Goal: Task Accomplishment & Management: Complete application form

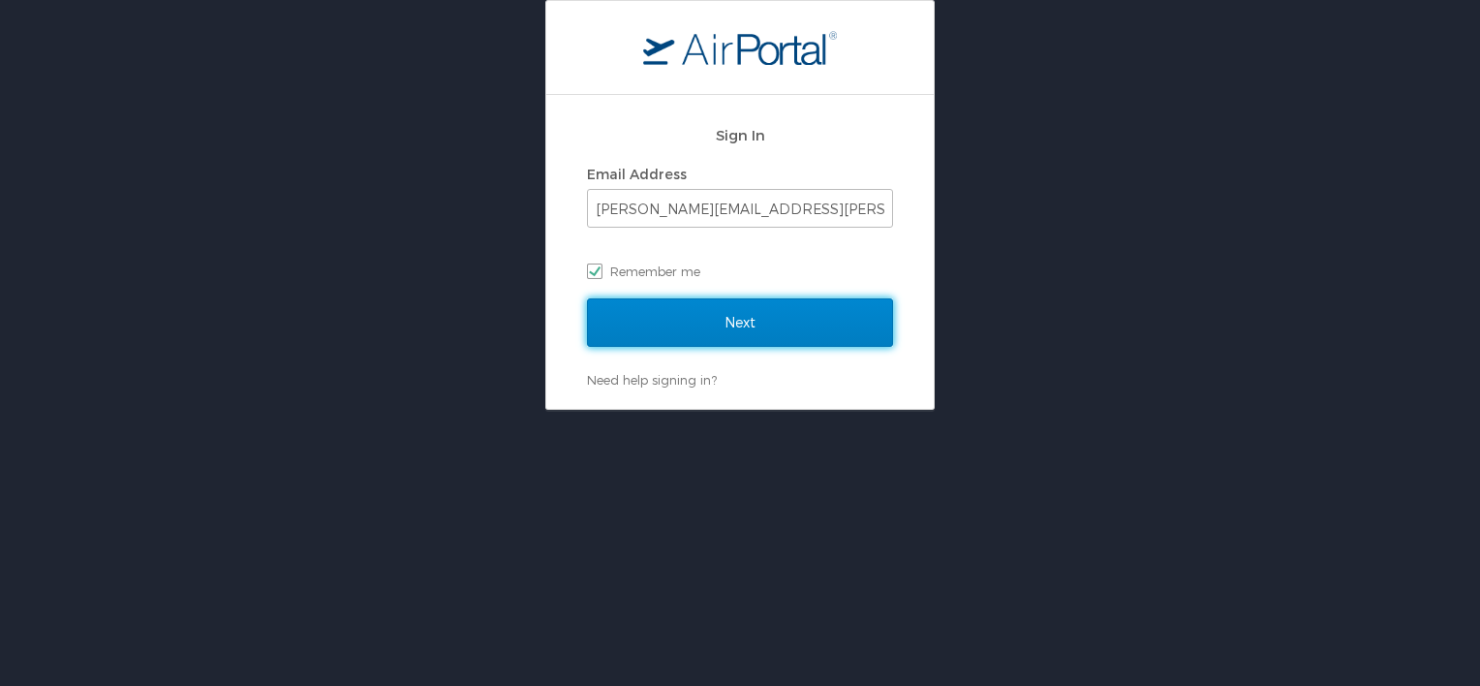
click at [750, 320] on input "Next" at bounding box center [740, 322] width 306 height 48
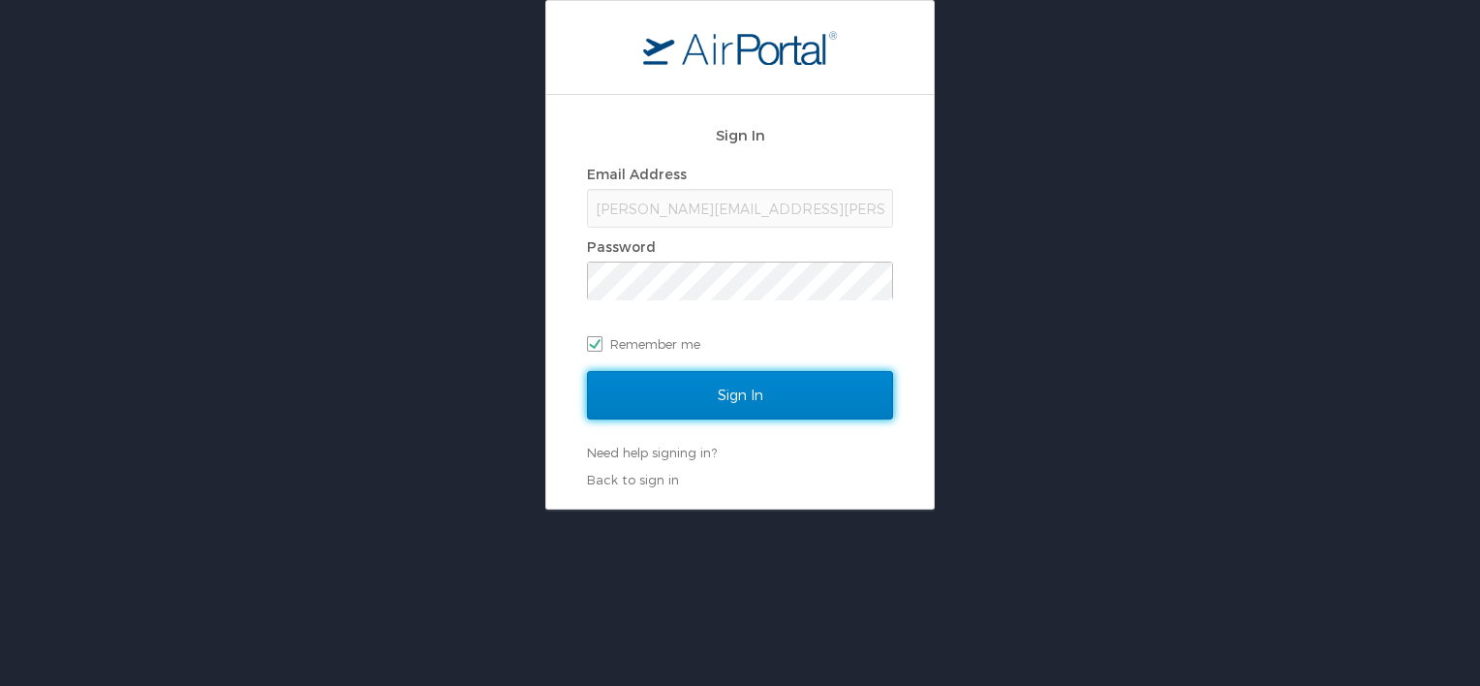
click at [763, 398] on input "Sign In" at bounding box center [740, 395] width 306 height 48
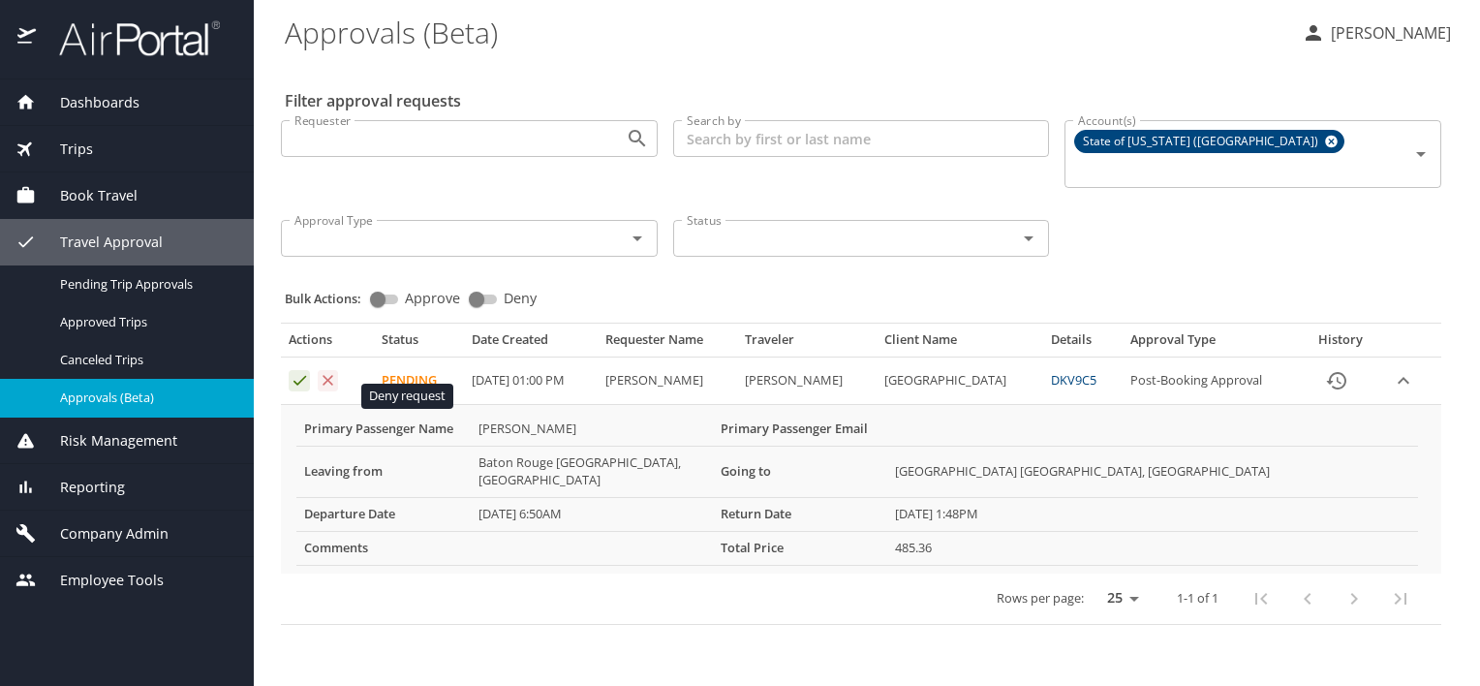
click at [334, 389] on icon "Approval table" at bounding box center [328, 380] width 18 height 18
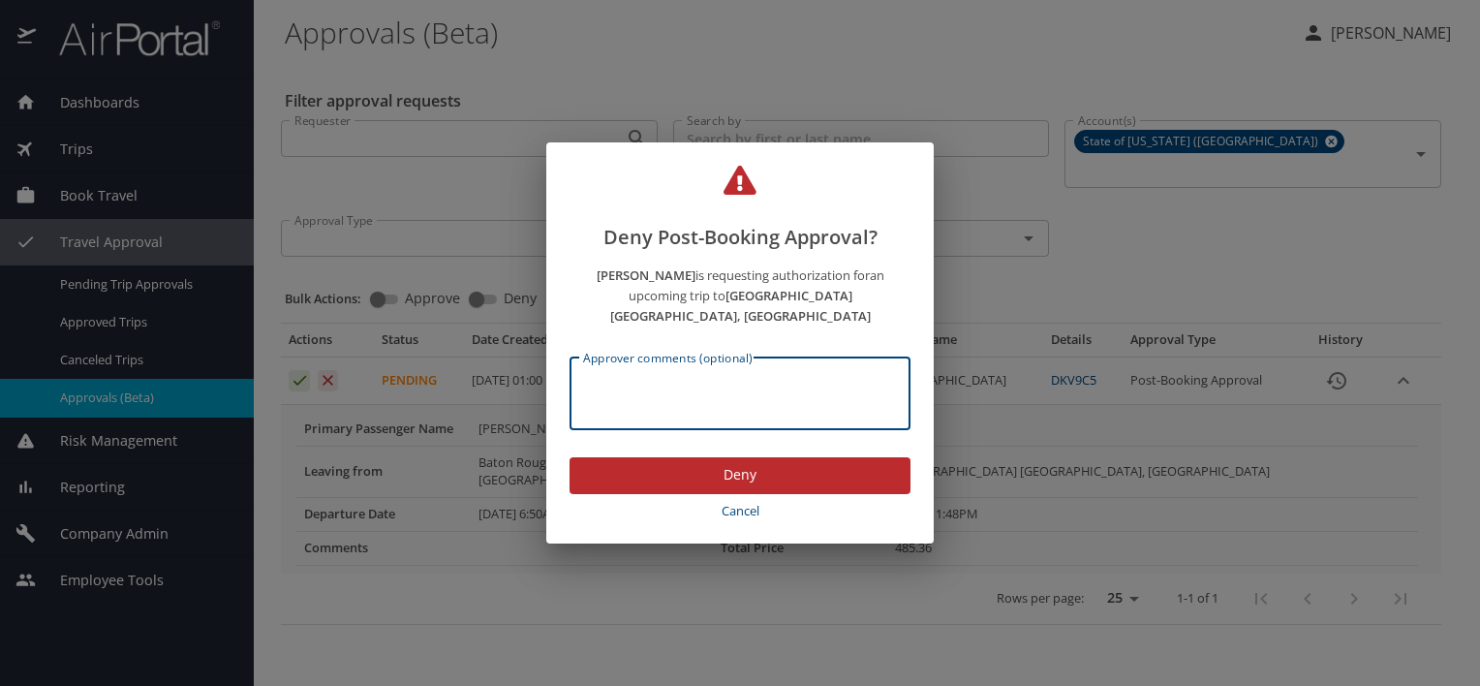
click at [626, 391] on textarea "Approver comments (optional)" at bounding box center [740, 393] width 314 height 37
drag, startPoint x: 585, startPoint y: 391, endPoint x: 701, endPoint y: 432, distance: 123.1
click at [701, 430] on div "Traveler is not approved to travel at this time Approver comments (optional)" at bounding box center [739, 393] width 341 height 73
type textarea "Traveler is not approved to travel at this time"
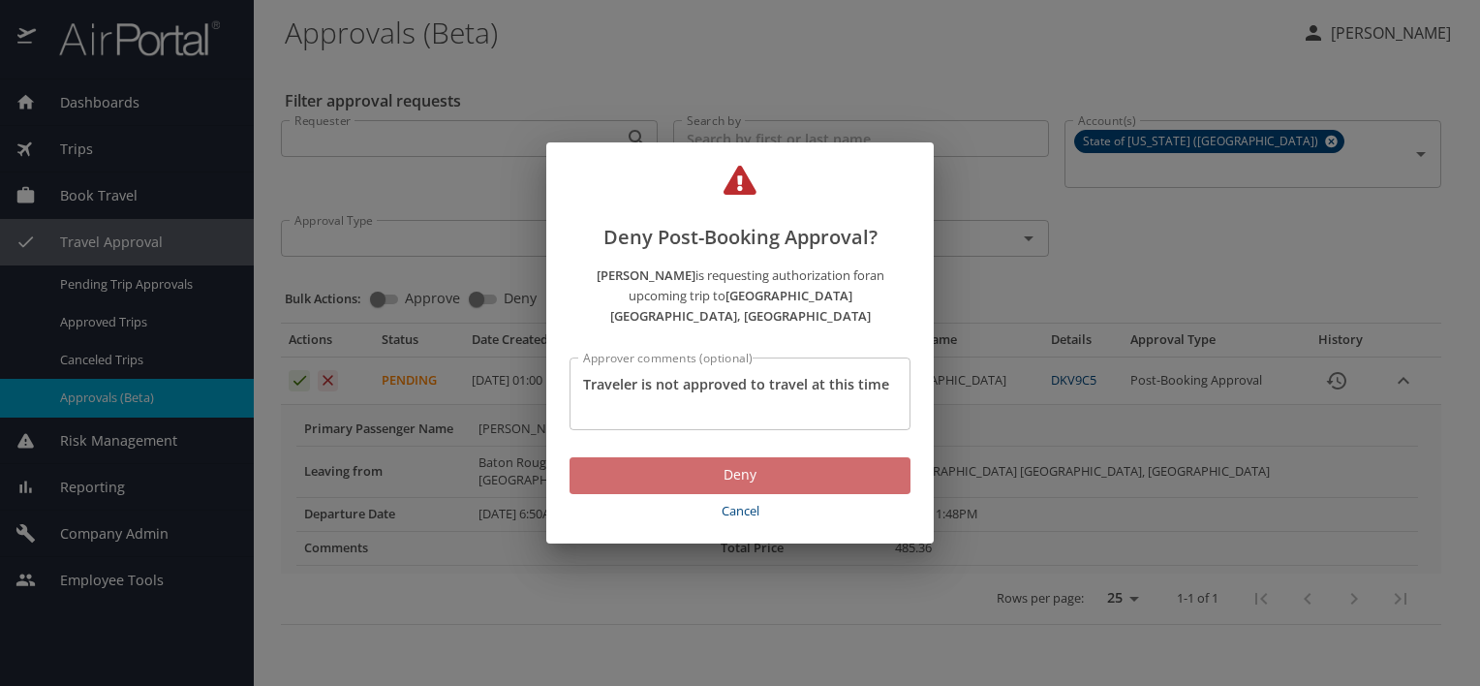
click at [751, 487] on span "Deny" at bounding box center [740, 475] width 310 height 24
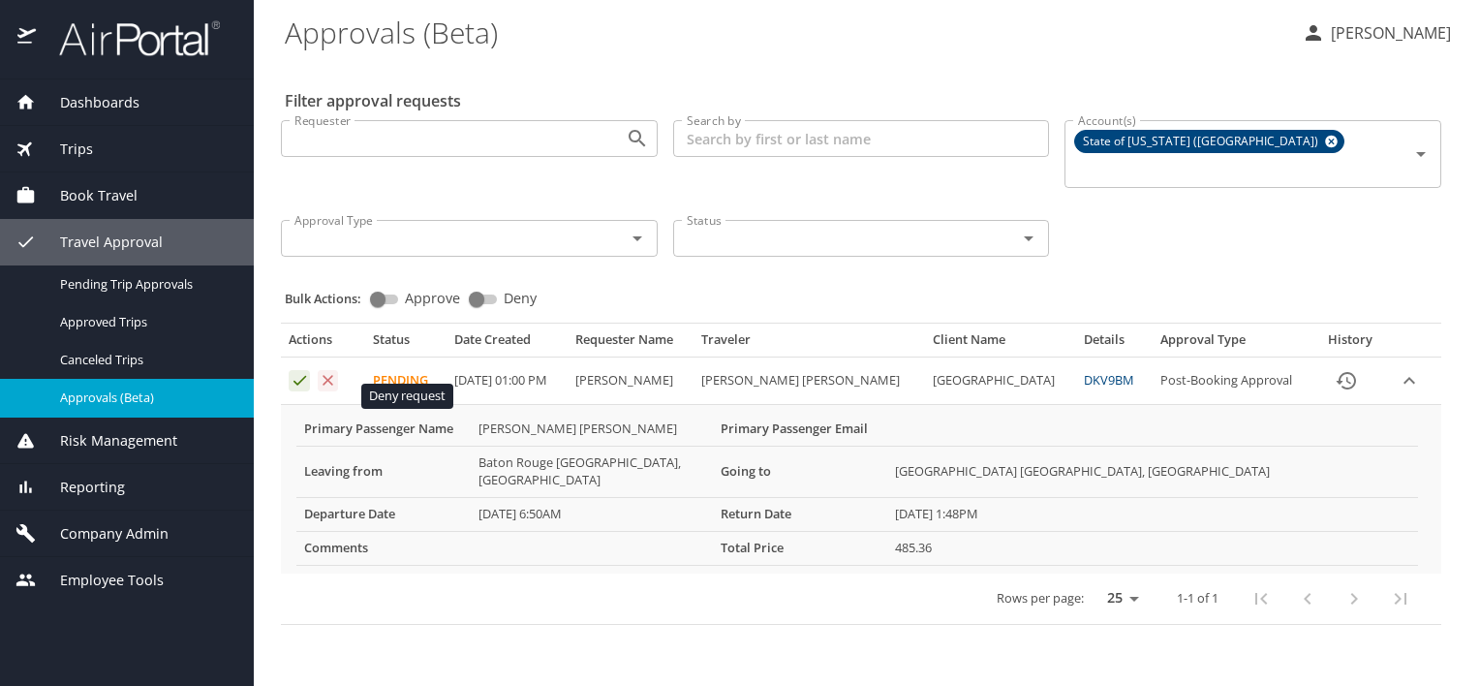
click at [337, 389] on icon "Approval table" at bounding box center [328, 380] width 18 height 18
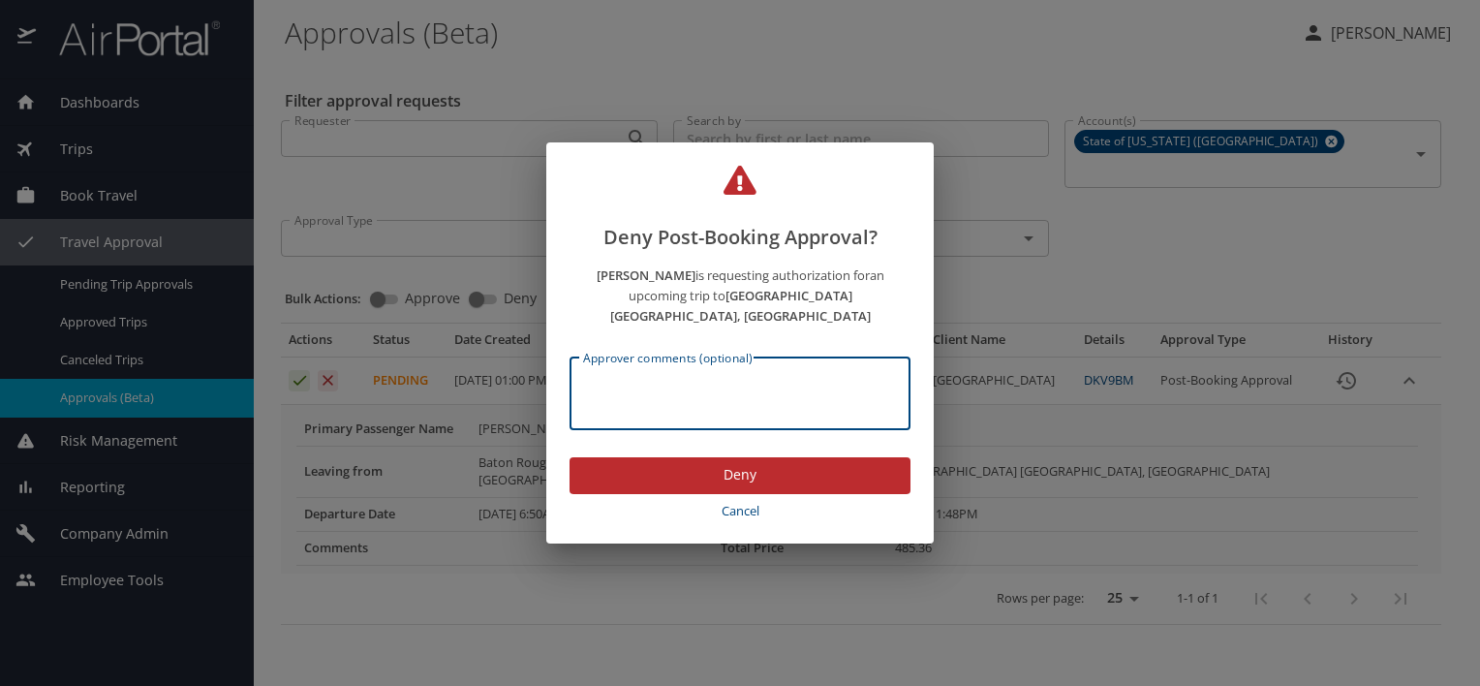
paste textarea "Traveler is not approved to travel at this time"
type textarea "Traveler is not approved to travel at this time"
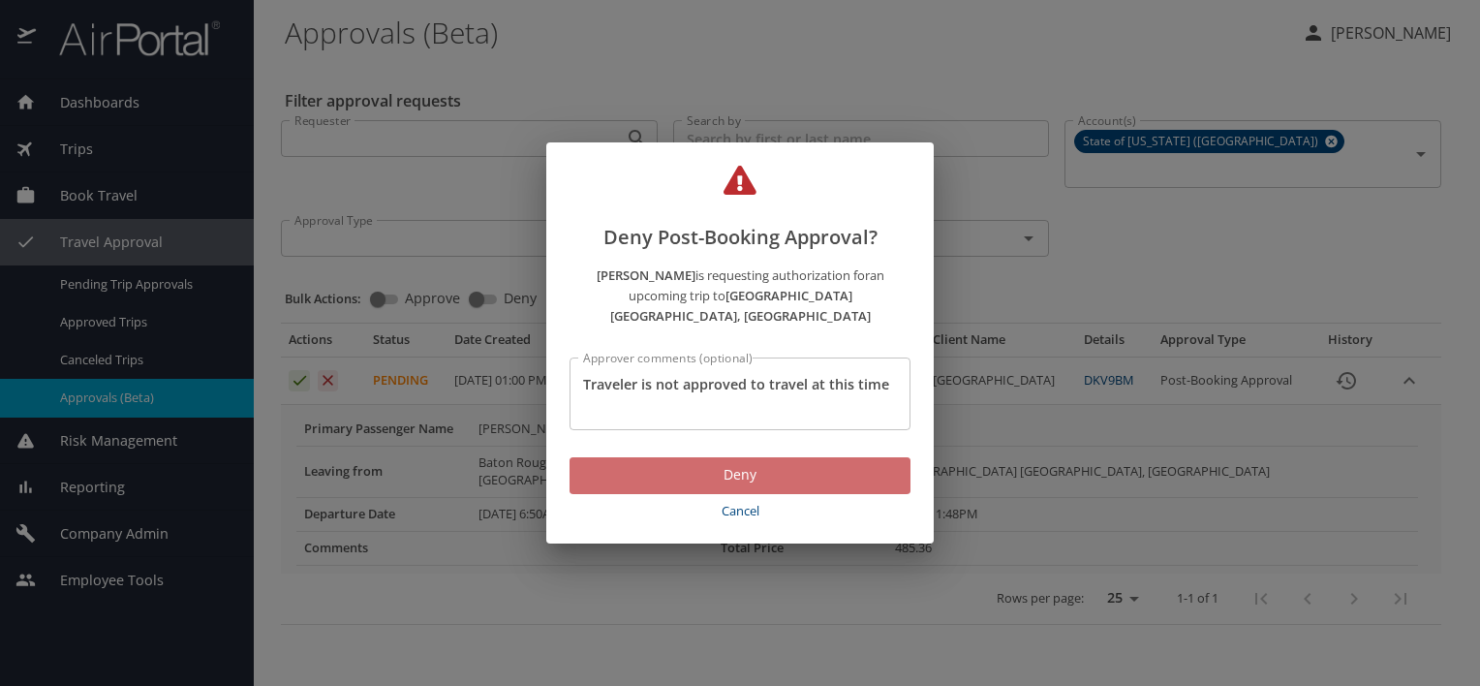
click at [717, 487] on span "Deny" at bounding box center [740, 475] width 310 height 24
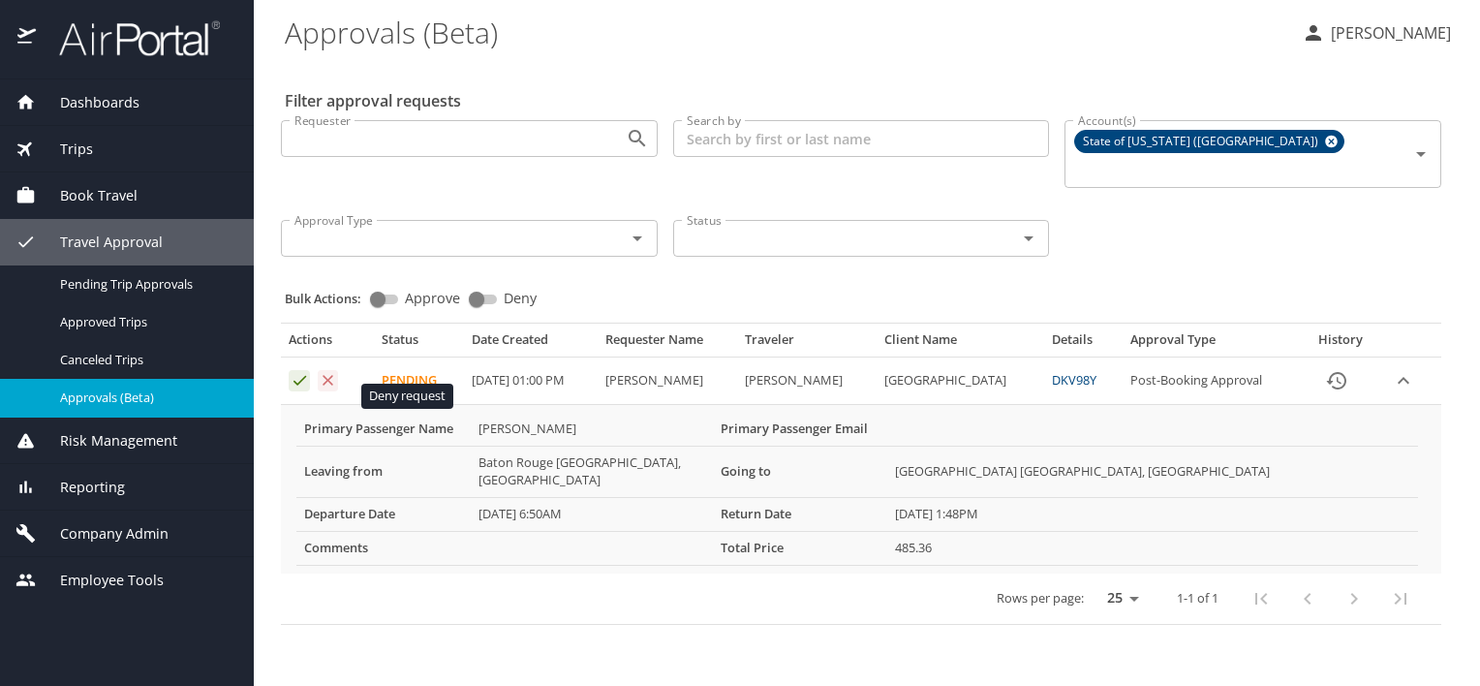
click at [337, 389] on icon "Approval table" at bounding box center [328, 380] width 18 height 18
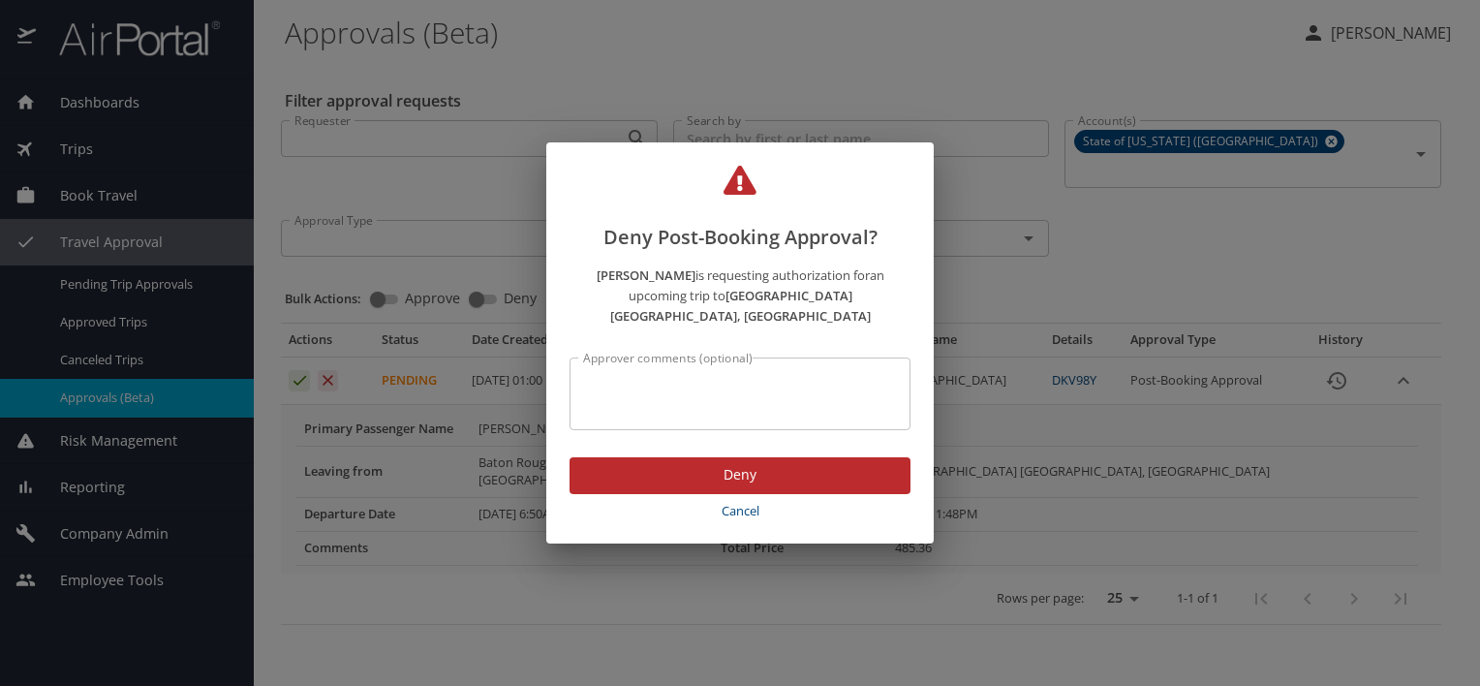
click at [608, 390] on textarea "Approver comments (optional)" at bounding box center [740, 393] width 314 height 37
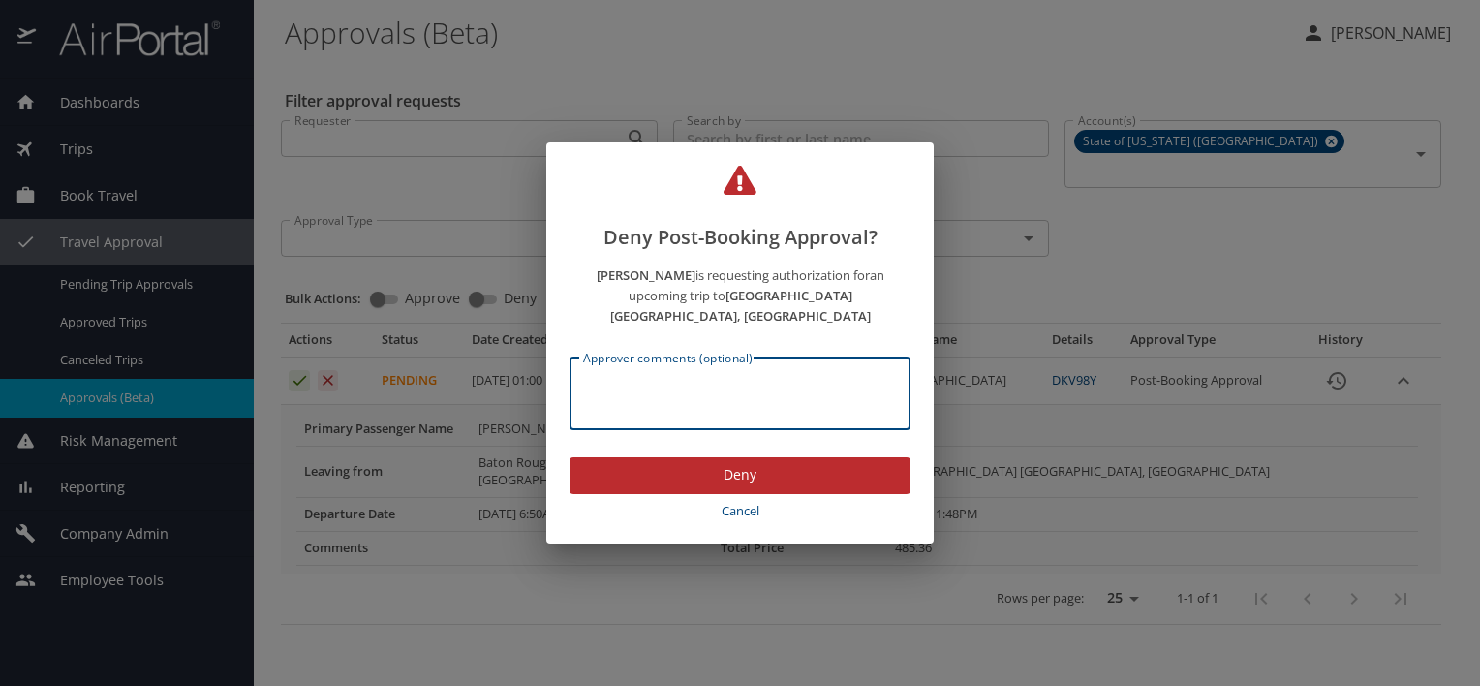
paste textarea "Traveler is not approved to travel at this time"
type textarea "Traveler is not approved to travel at this time"
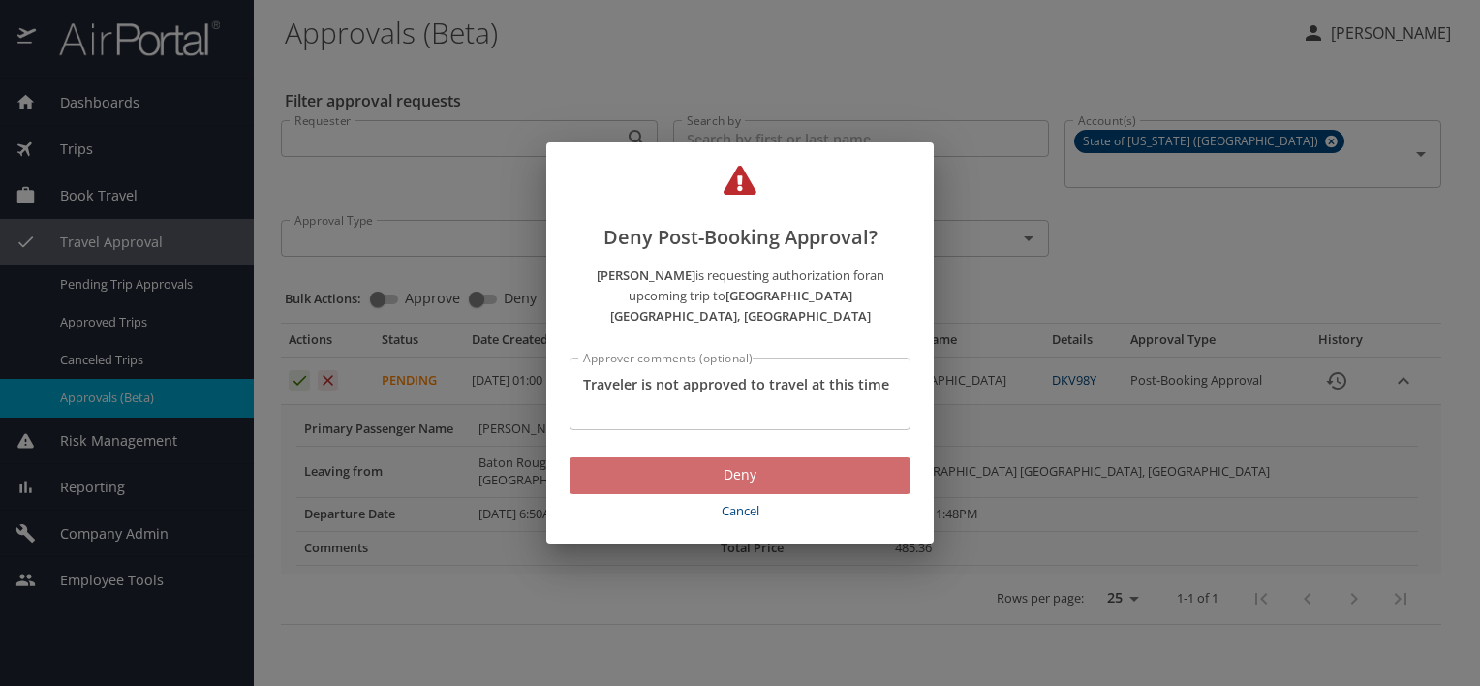
click at [732, 487] on span "Deny" at bounding box center [740, 475] width 310 height 24
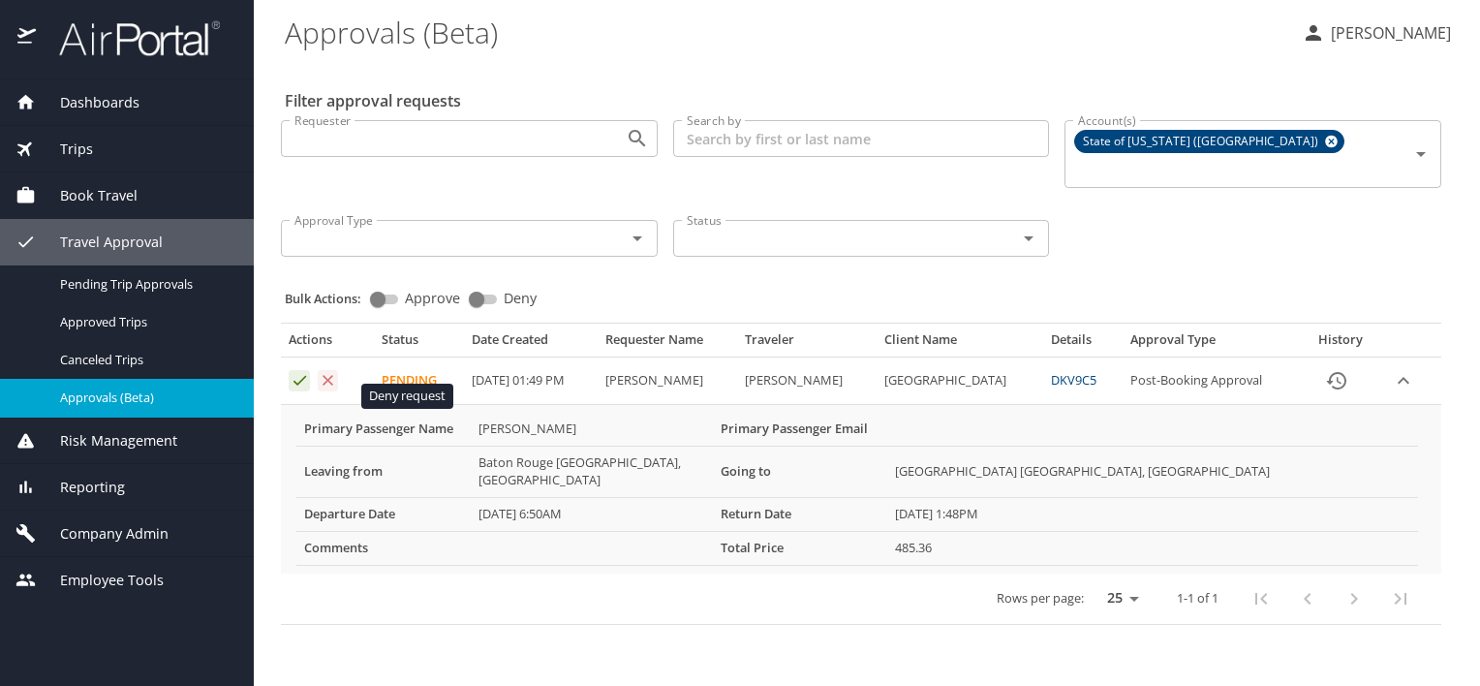
click at [337, 389] on icon "Approval table" at bounding box center [328, 380] width 18 height 18
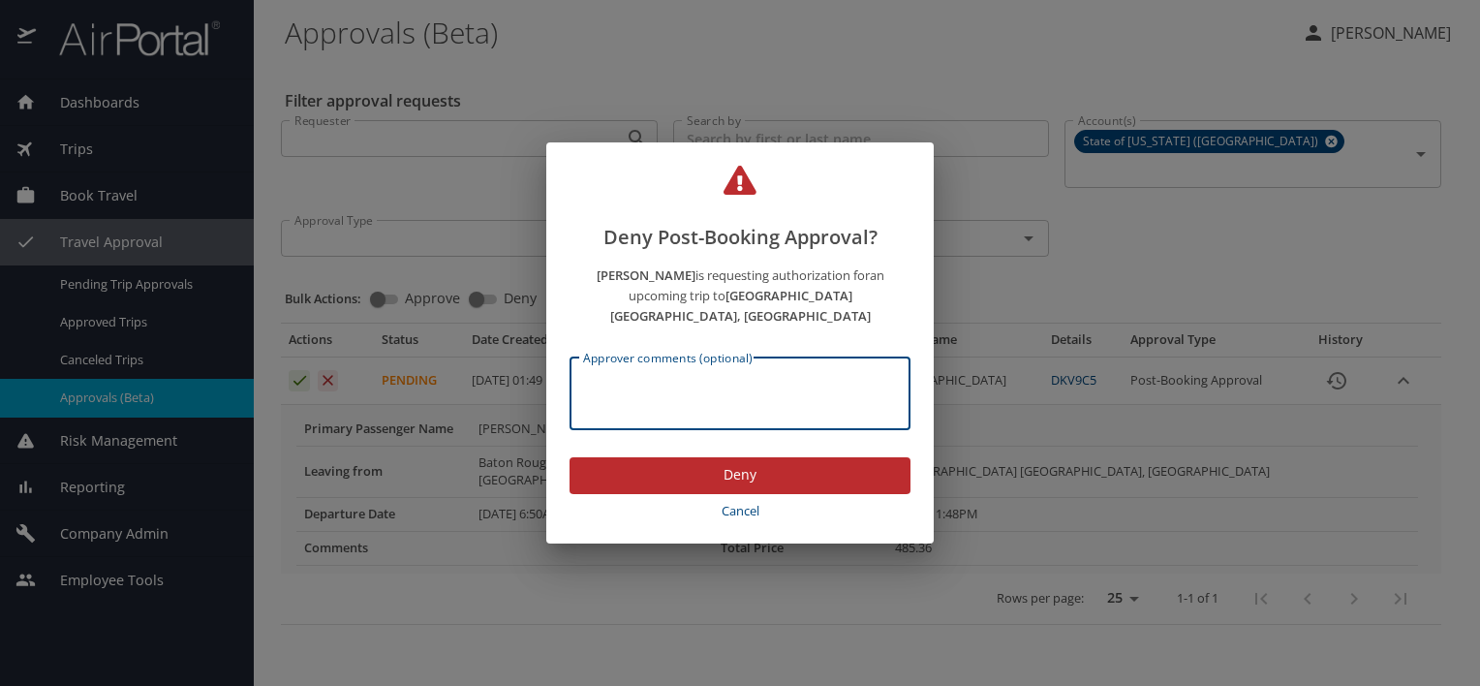
paste textarea "Traveler is not approved to travel at this time"
type textarea "Traveler is not approved to travel at this time"
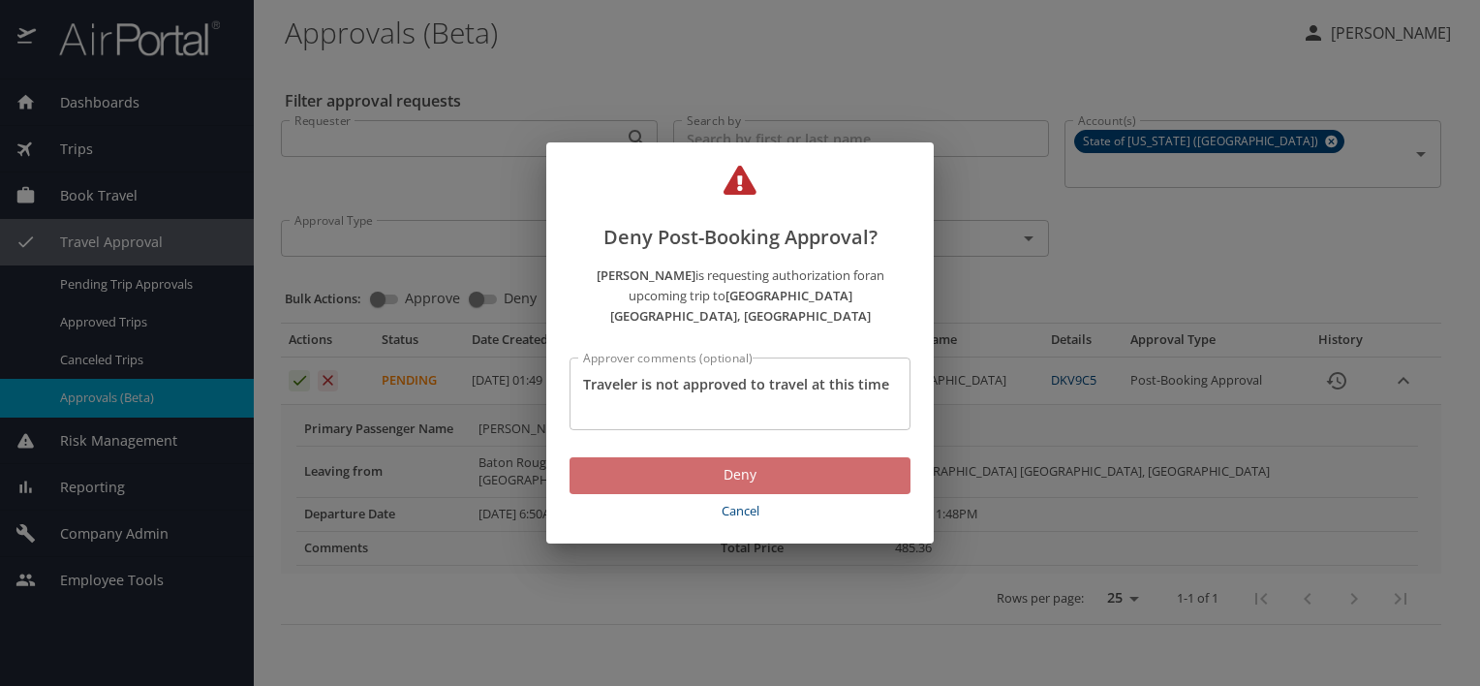
click at [715, 487] on span "Deny" at bounding box center [740, 475] width 310 height 24
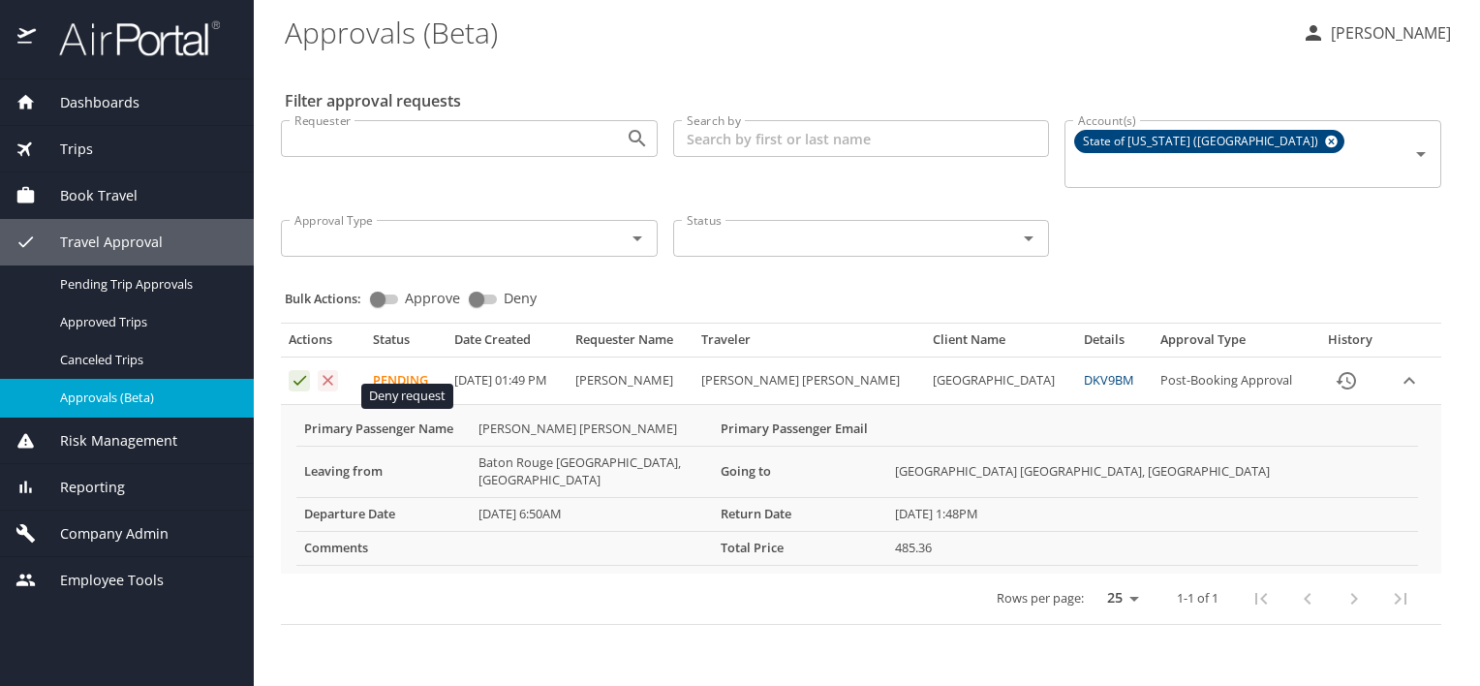
click at [336, 389] on icon "Approval table" at bounding box center [328, 380] width 18 height 18
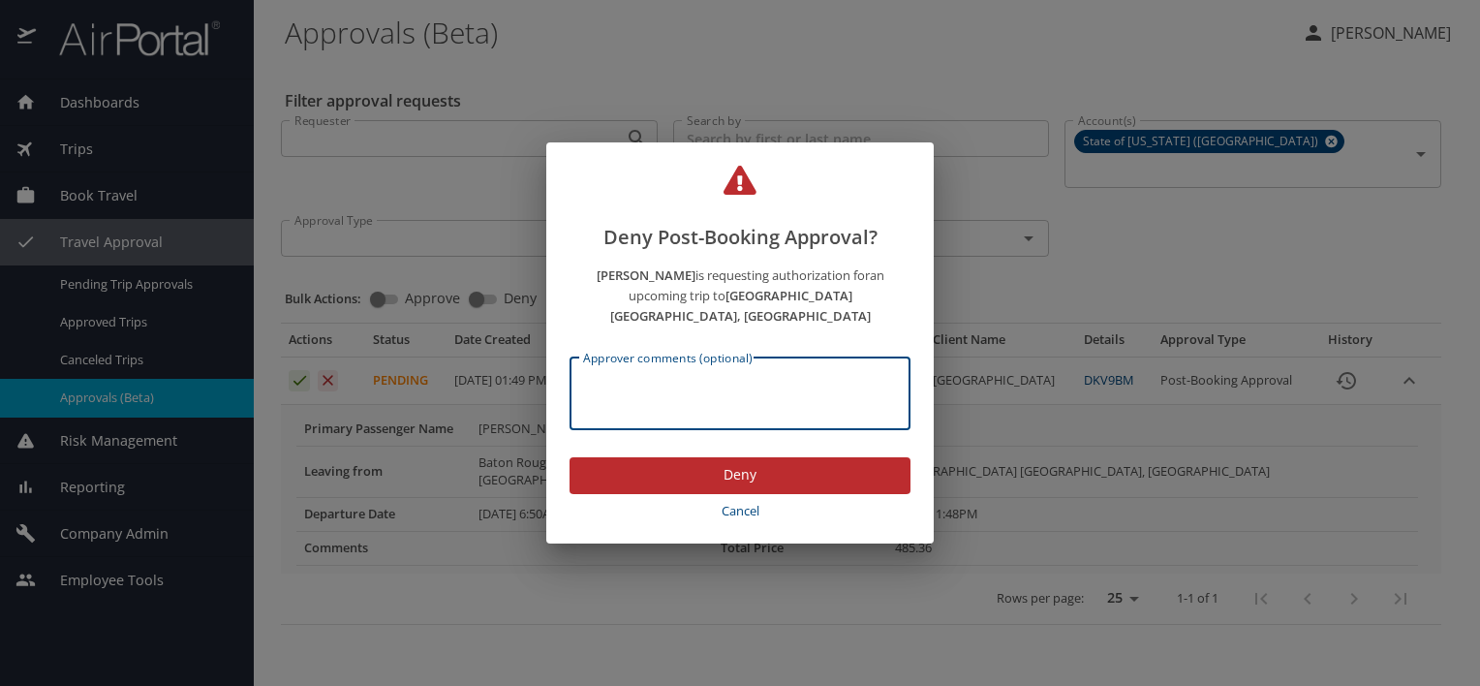
paste textarea "Traveler is not approved to travel at this time"
type textarea "Traveler is not approved to travel at this time"
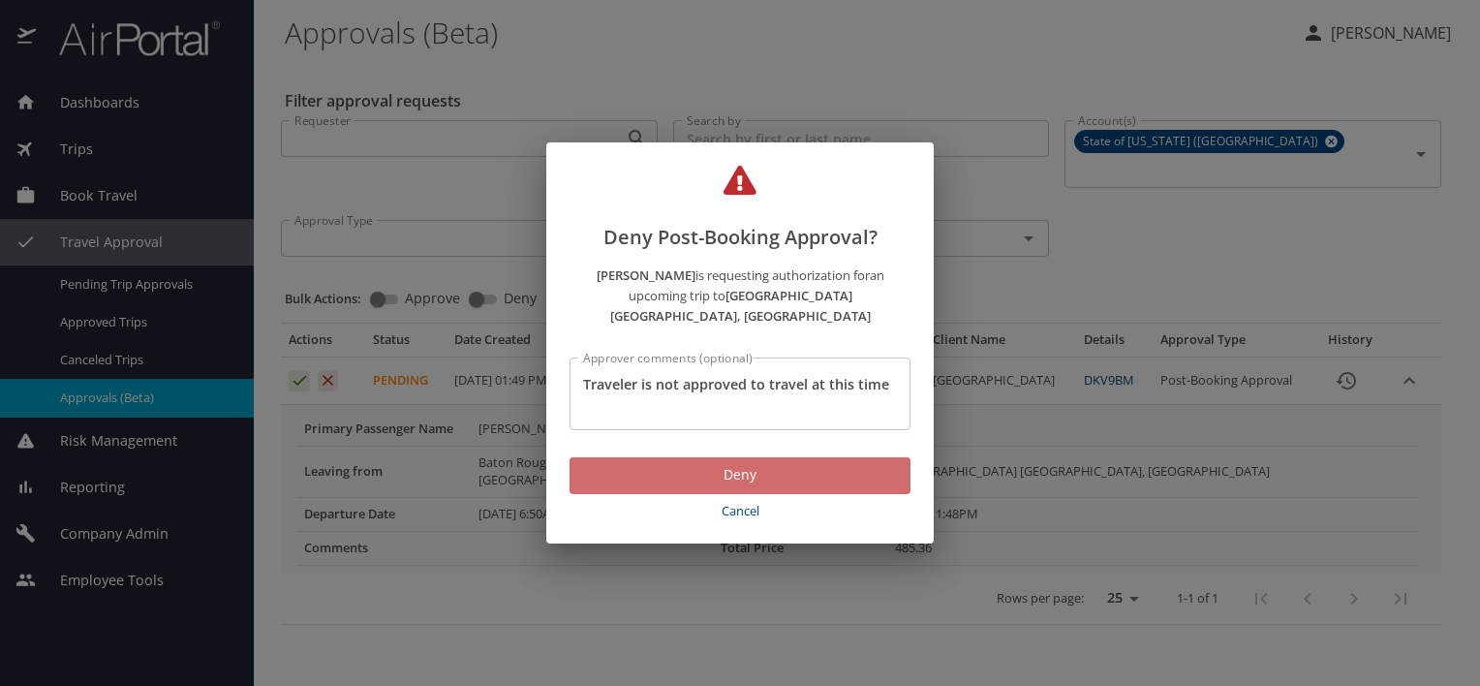
click at [748, 487] on span "Deny" at bounding box center [740, 475] width 310 height 24
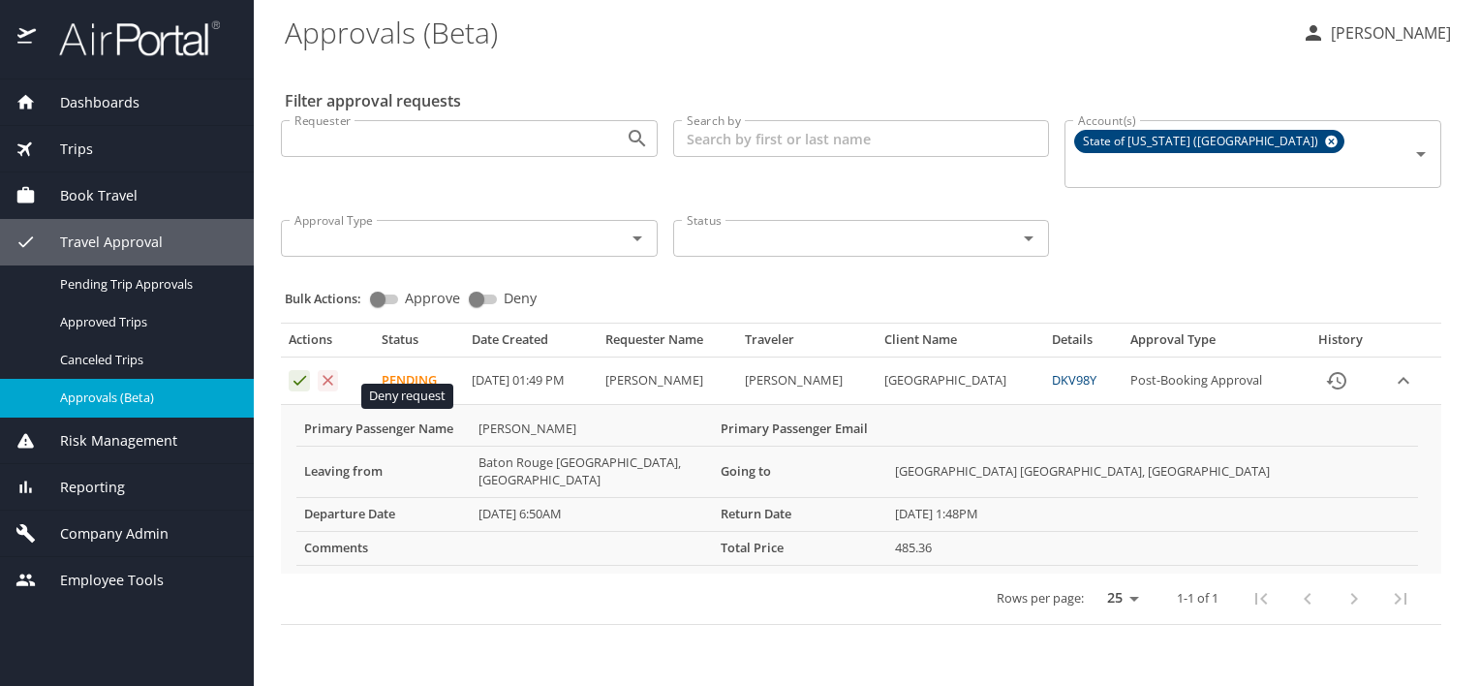
click at [335, 389] on icon "Approval table" at bounding box center [328, 380] width 18 height 18
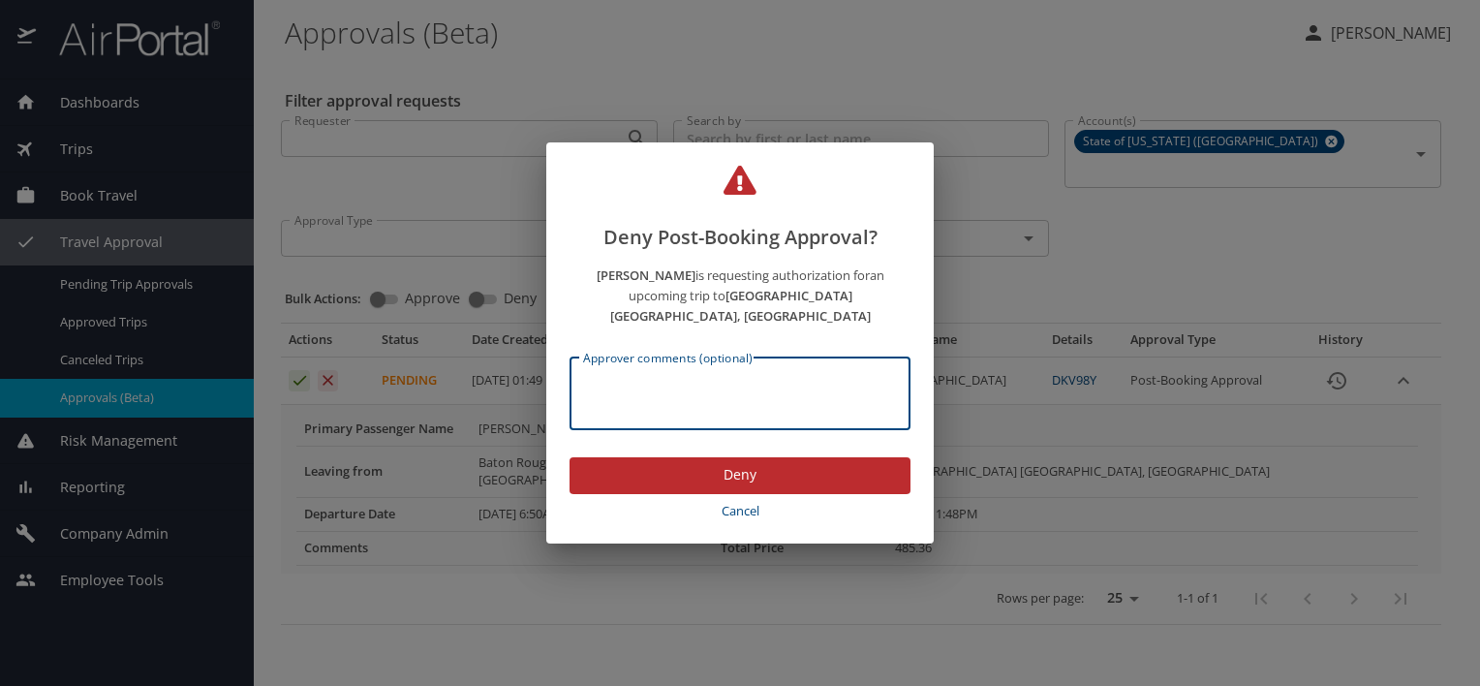
paste textarea "Traveler is not approved to travel at this time"
type textarea "Traveler is not approved to travel at this time"
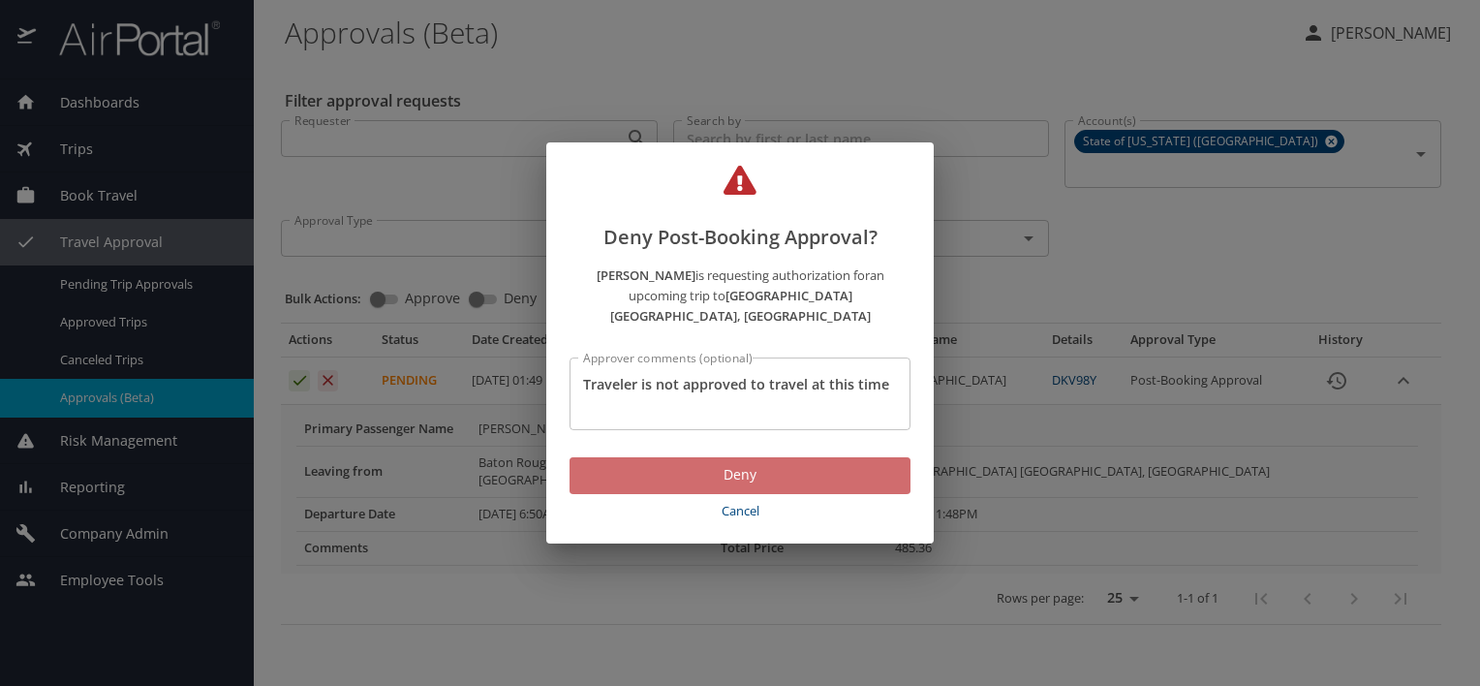
click at [732, 487] on span "Deny" at bounding box center [740, 475] width 310 height 24
